Goal: Information Seeking & Learning: Learn about a topic

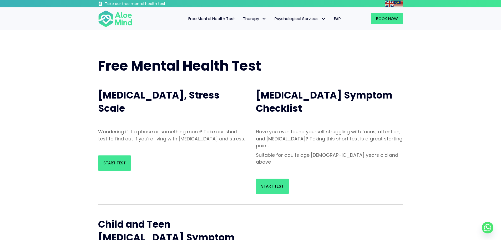
drag, startPoint x: 122, startPoint y: 171, endPoint x: 67, endPoint y: 152, distance: 57.8
drag, startPoint x: 266, startPoint y: 160, endPoint x: 267, endPoint y: 167, distance: 6.7
click at [267, 173] on div "Start Test" at bounding box center [330, 186] width 158 height 26
click at [270, 178] on link "Start Test" at bounding box center [272, 185] width 33 height 15
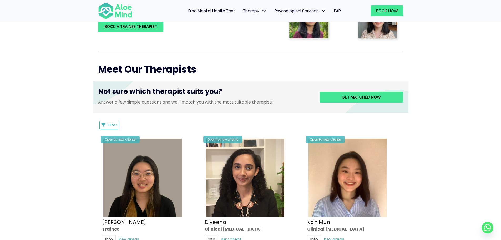
scroll to position [211, 0]
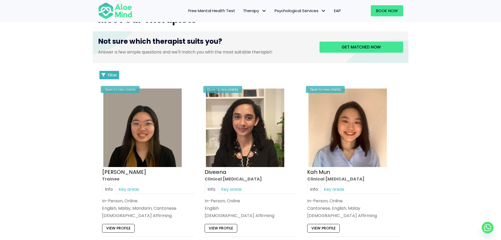
click at [106, 74] on button "Filter" at bounding box center [109, 75] width 20 height 8
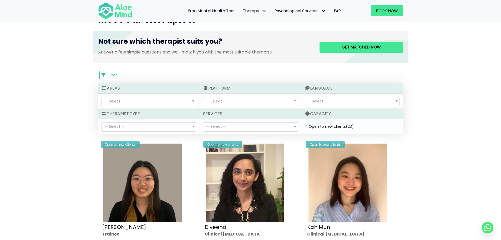
click at [133, 102] on span "— Select —" at bounding box center [149, 101] width 94 height 9
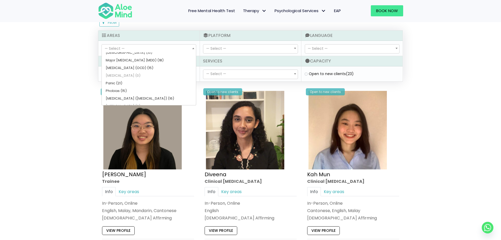
scroll to position [183, 0]
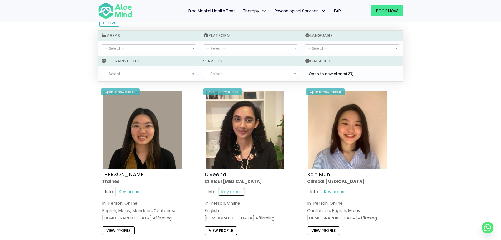
click at [240, 193] on link "Key areas" at bounding box center [231, 191] width 26 height 9
click at [211, 190] on link "Info" at bounding box center [212, 191] width 14 height 9
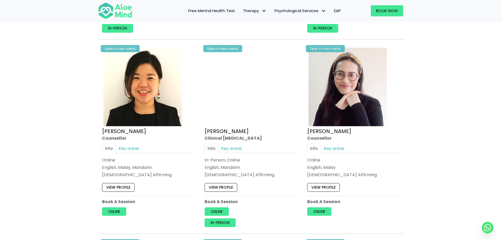
scroll to position [1000, 0]
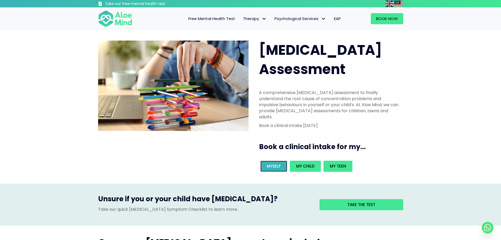
click at [267, 163] on span "Myself" at bounding box center [274, 166] width 14 height 6
drag, startPoint x: 260, startPoint y: 47, endPoint x: 296, endPoint y: 49, distance: 36.4
click at [296, 49] on span "ADHD Assessment" at bounding box center [320, 59] width 123 height 38
